Goal: Information Seeking & Learning: Learn about a topic

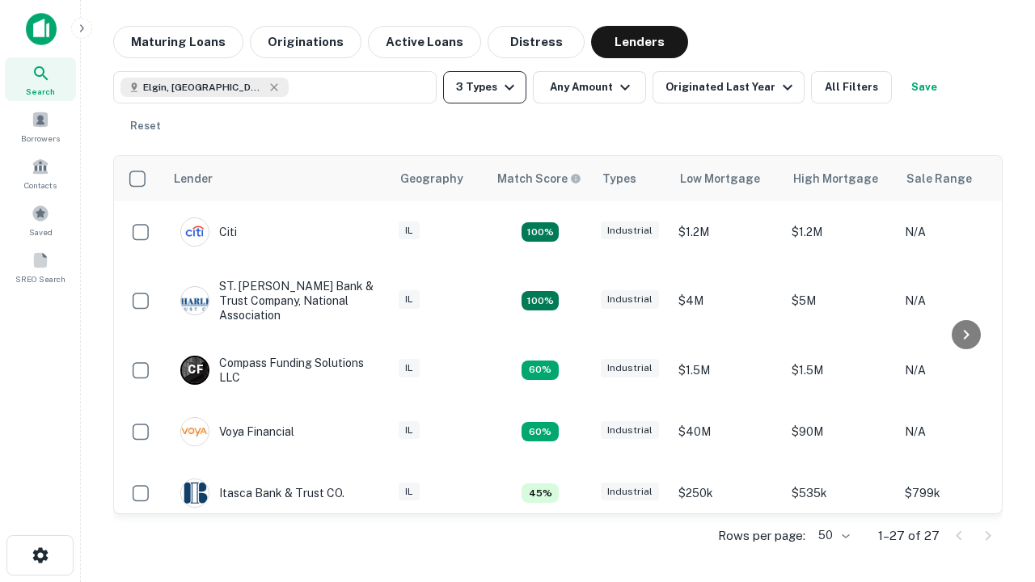
click at [484, 87] on button "3 Types" at bounding box center [484, 87] width 83 height 32
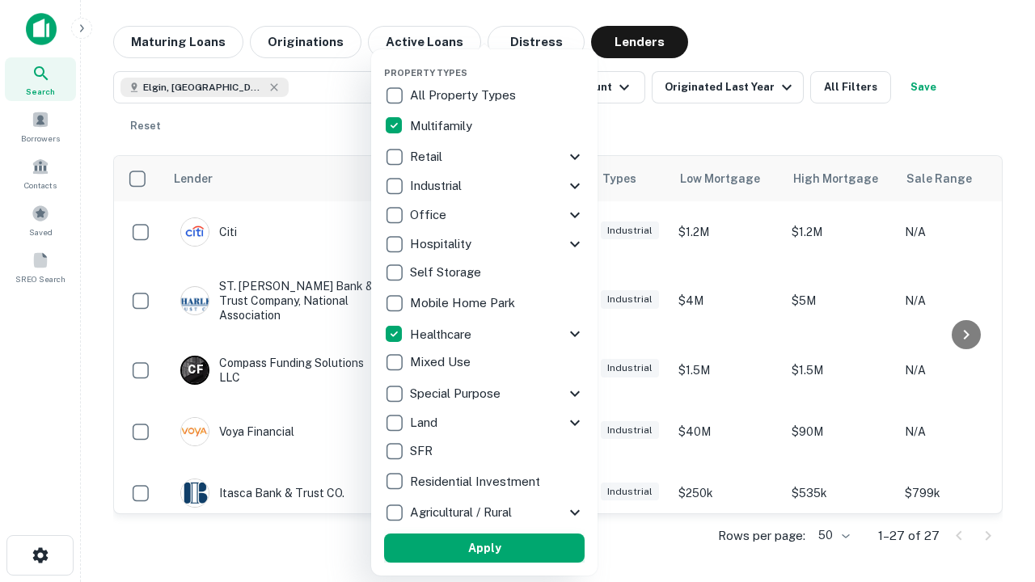
click at [484, 548] on button "Apply" at bounding box center [484, 548] width 200 height 29
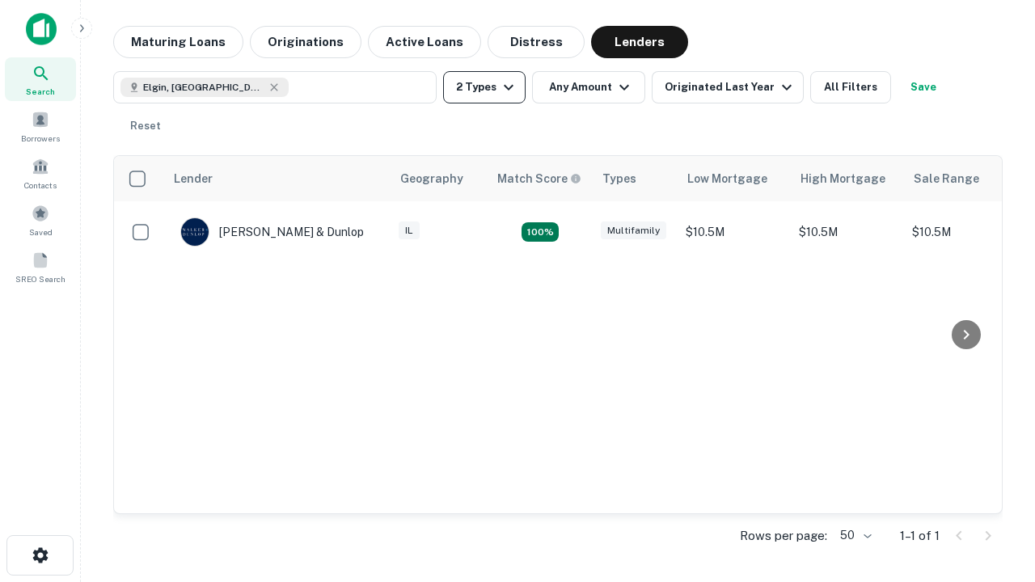
click at [484, 87] on button "2 Types" at bounding box center [484, 87] width 82 height 32
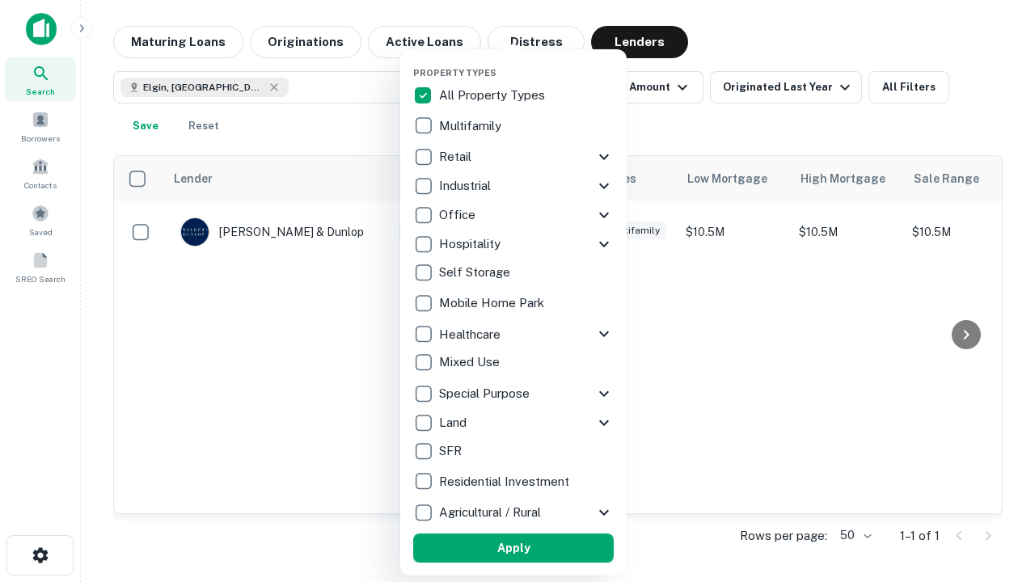
click at [513, 548] on button "Apply" at bounding box center [513, 548] width 200 height 29
